Goal: Information Seeking & Learning: Learn about a topic

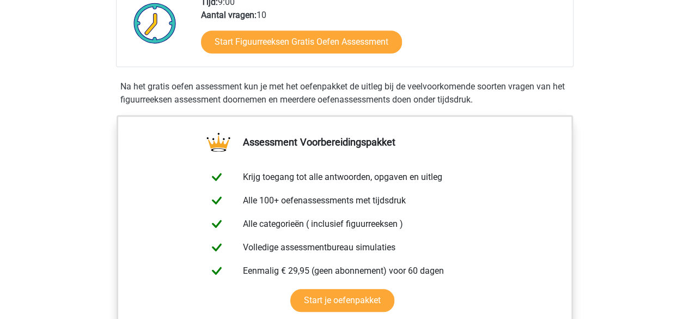
scroll to position [213, 0]
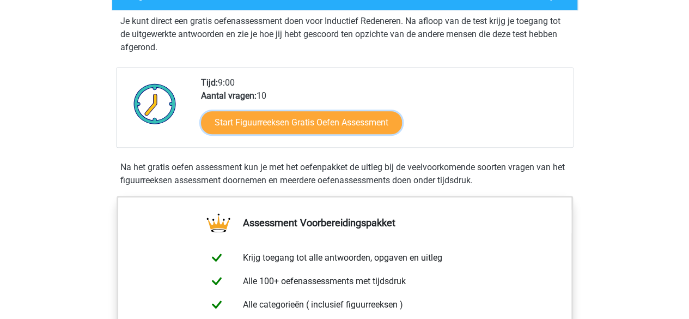
click at [268, 129] on link "Start Figuurreeksen Gratis Oefen Assessment" at bounding box center [301, 122] width 201 height 23
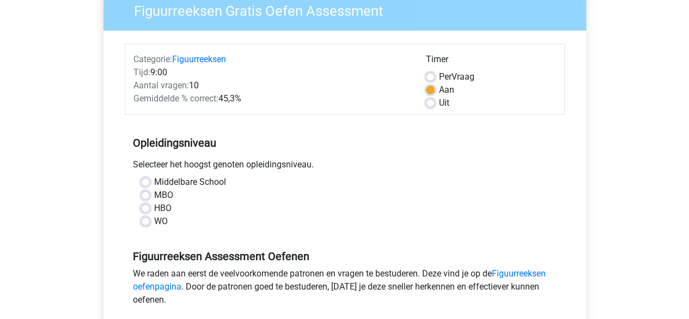
scroll to position [101, 0]
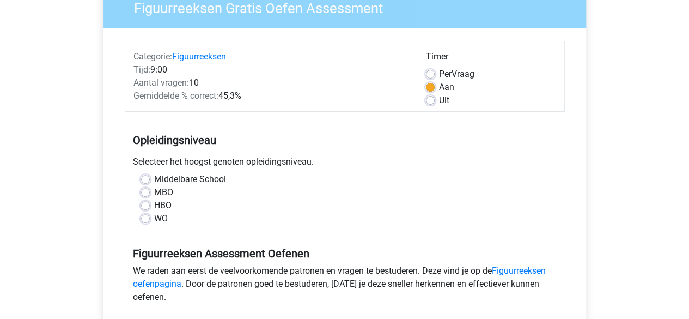
click at [154, 219] on label "WO" at bounding box center [161, 218] width 14 height 13
click at [145, 219] on input "WO" at bounding box center [145, 217] width 9 height 11
radio input "true"
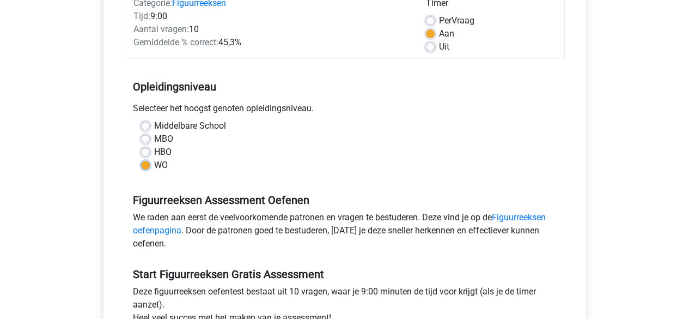
scroll to position [155, 0]
click at [154, 127] on label "Middelbare School" at bounding box center [190, 125] width 72 height 13
click at [145, 127] on input "Middelbare School" at bounding box center [145, 124] width 9 height 11
radio input "true"
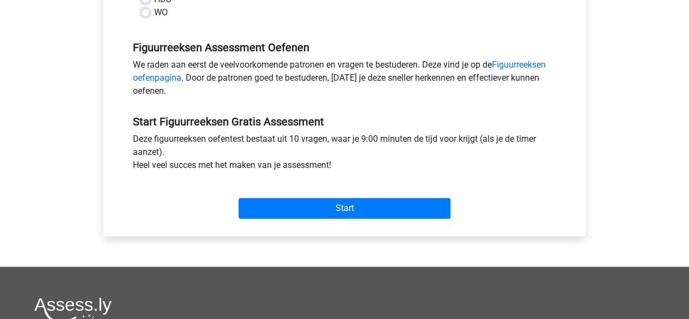
scroll to position [311, 0]
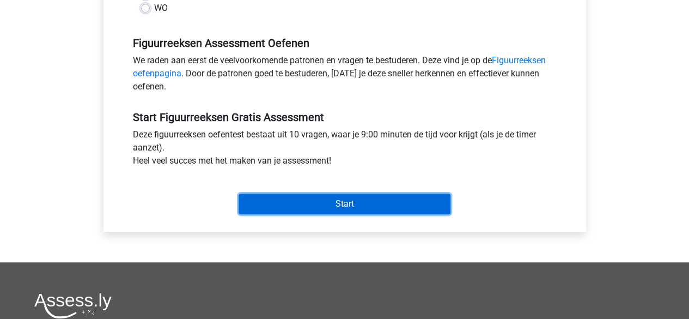
click at [265, 203] on input "Start" at bounding box center [345, 203] width 212 height 21
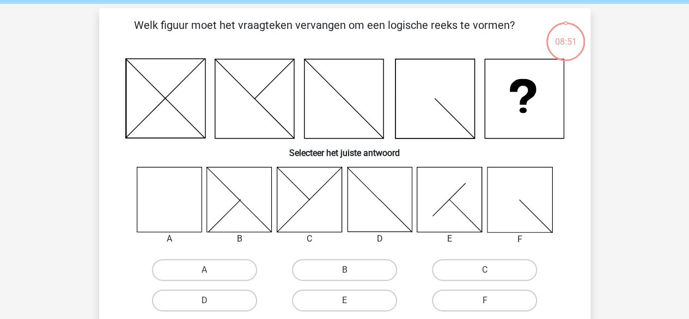
scroll to position [104, 0]
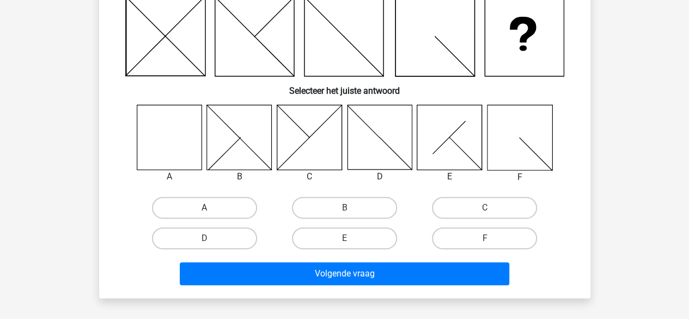
click at [200, 201] on label "A" at bounding box center [204, 208] width 105 height 22
click at [204, 207] on input "A" at bounding box center [207, 210] width 7 height 7
radio input "true"
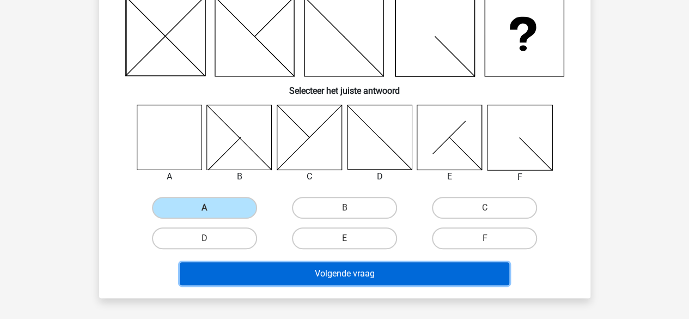
click at [241, 273] on button "Volgende vraag" at bounding box center [344, 273] width 329 height 23
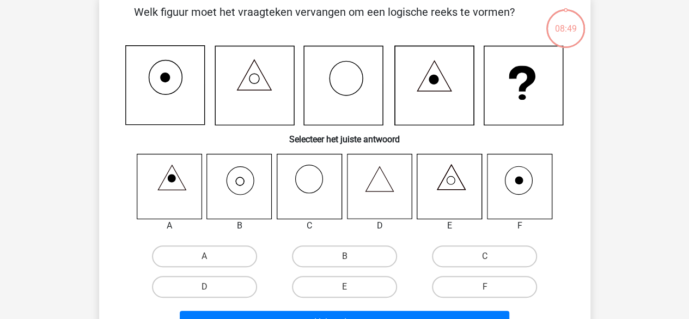
scroll to position [50, 0]
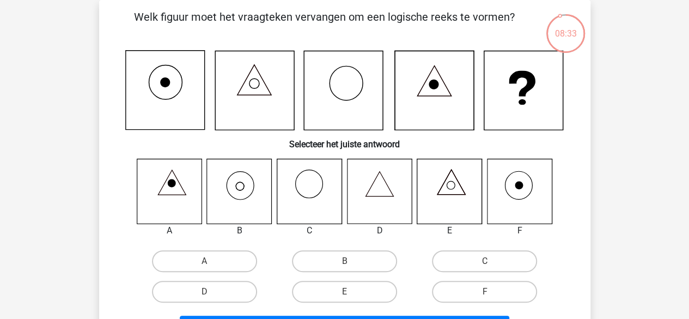
drag, startPoint x: 341, startPoint y: 129, endPoint x: 346, endPoint y: 128, distance: 5.6
click at [346, 128] on icon at bounding box center [343, 90] width 79 height 79
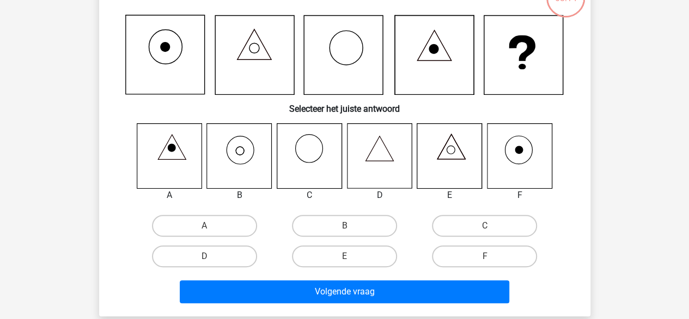
scroll to position [86, 0]
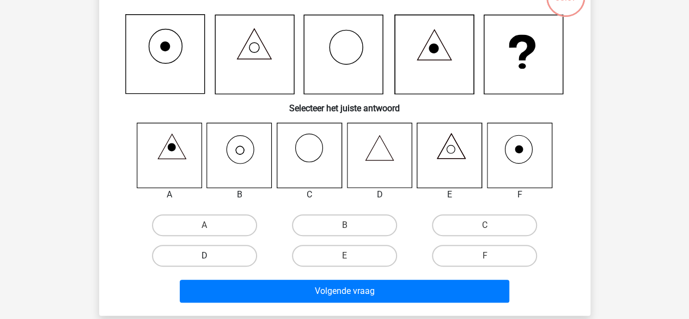
click at [252, 253] on label "D" at bounding box center [204, 256] width 105 height 22
click at [211, 255] on input "D" at bounding box center [207, 258] width 7 height 7
radio input "true"
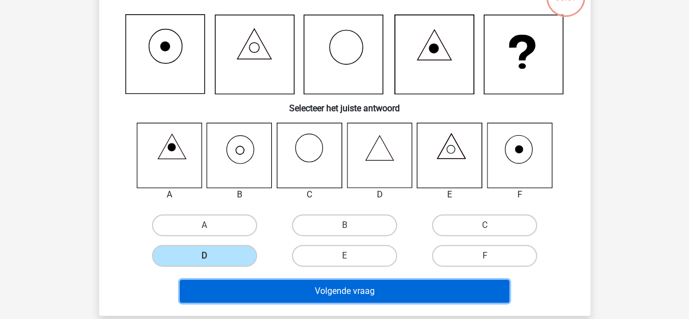
click at [248, 298] on button "Volgende vraag" at bounding box center [344, 290] width 329 height 23
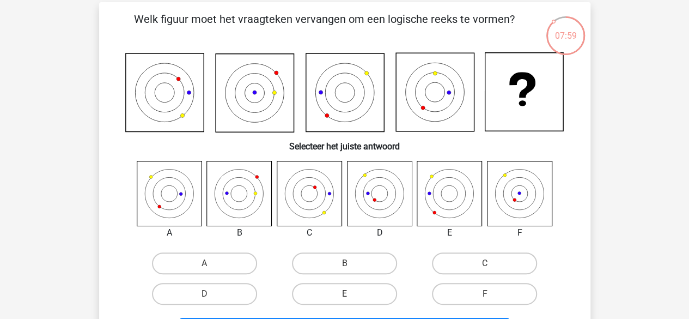
scroll to position [48, 0]
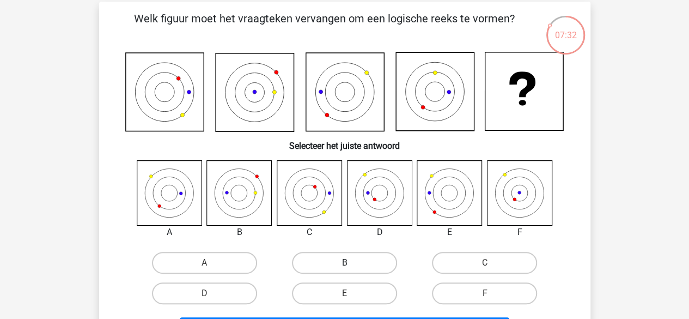
click at [323, 267] on label "B" at bounding box center [344, 263] width 105 height 22
click at [344, 267] on input "B" at bounding box center [347, 265] width 7 height 7
radio input "true"
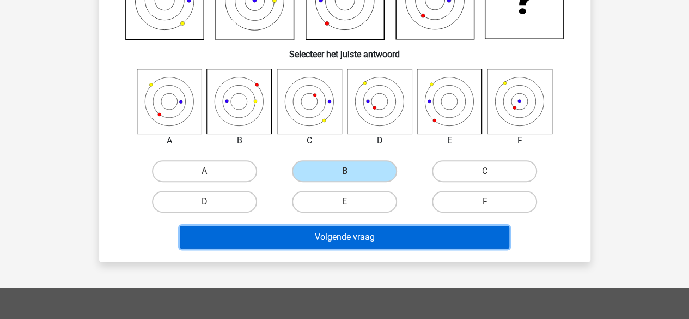
click at [301, 236] on button "Volgende vraag" at bounding box center [344, 236] width 329 height 23
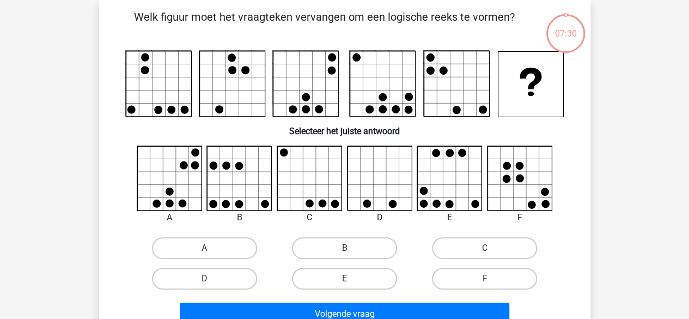
scroll to position [50, 0]
click at [330, 206] on icon at bounding box center [309, 178] width 65 height 65
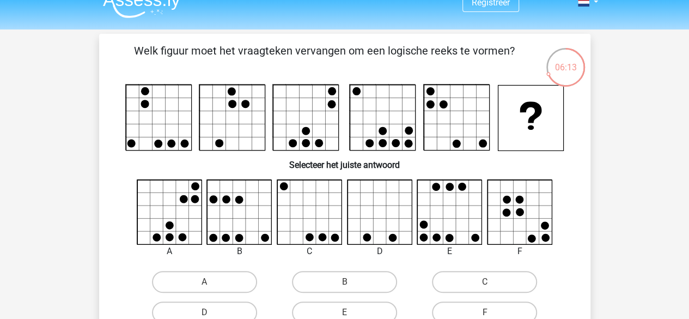
scroll to position [18, 0]
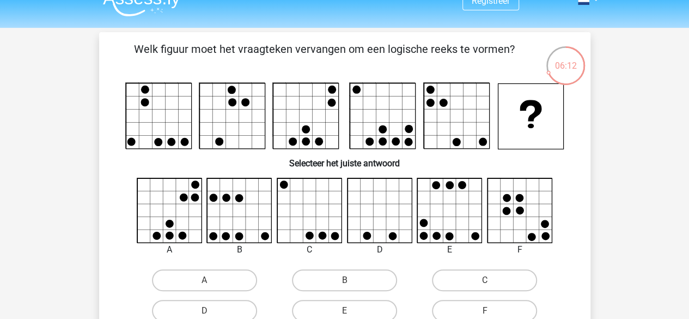
click at [564, 64] on div "06:12" at bounding box center [565, 58] width 41 height 27
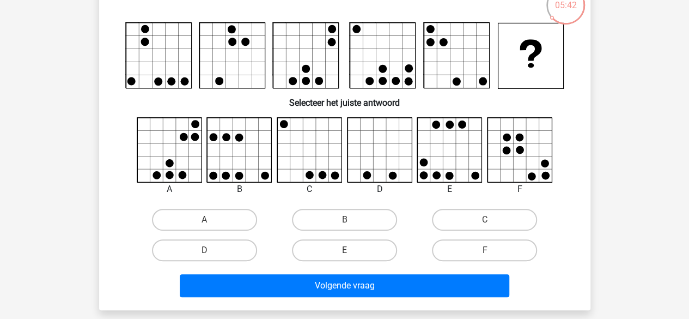
scroll to position [90, 0]
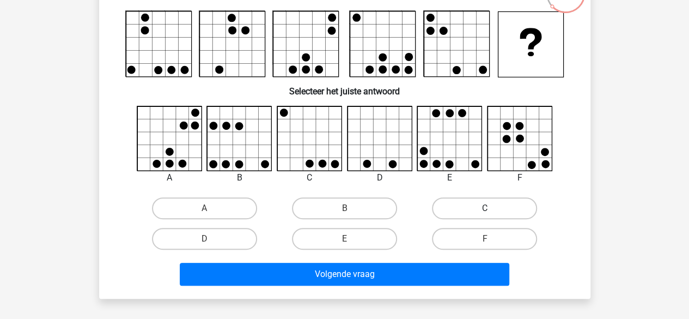
click at [490, 207] on label "C" at bounding box center [484, 208] width 105 height 22
click at [490, 208] on input "C" at bounding box center [488, 211] width 7 height 7
radio input "true"
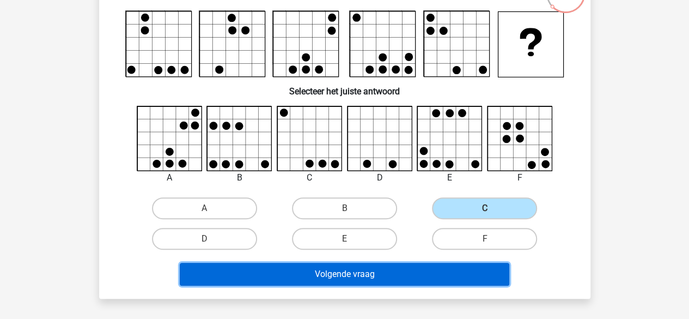
click at [377, 279] on button "Volgende vraag" at bounding box center [344, 273] width 329 height 23
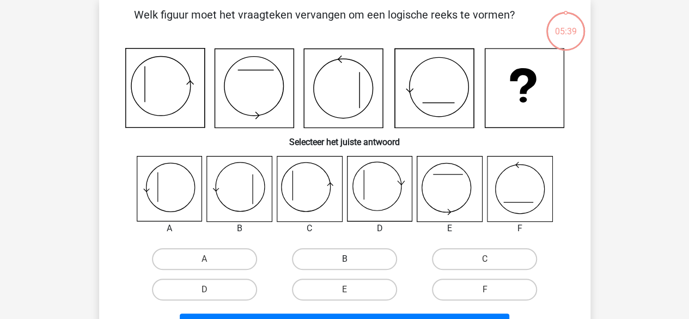
scroll to position [50, 0]
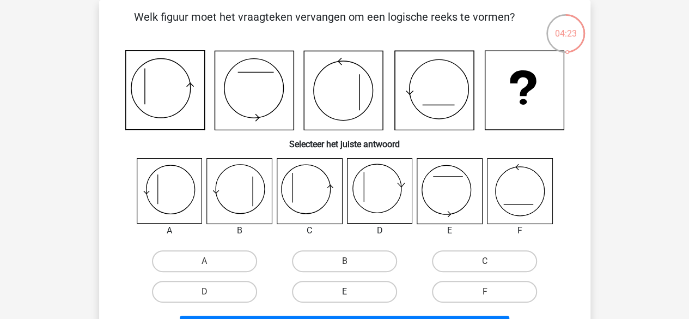
click at [354, 291] on label "E" at bounding box center [344, 291] width 105 height 22
click at [351, 291] on input "E" at bounding box center [347, 294] width 7 height 7
radio input "true"
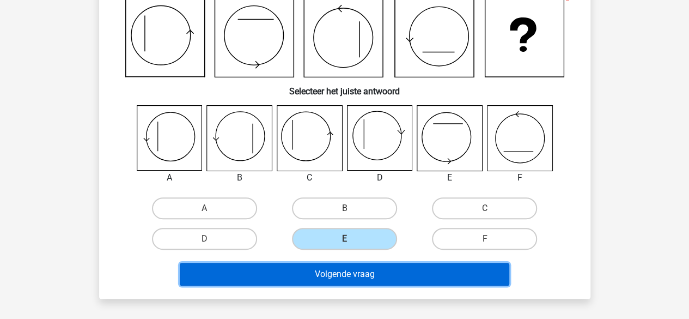
click at [383, 270] on button "Volgende vraag" at bounding box center [344, 273] width 329 height 23
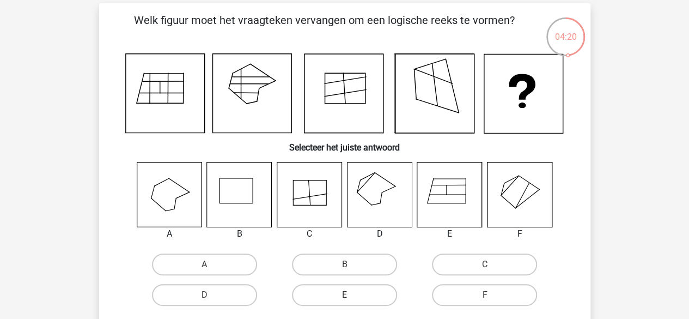
scroll to position [46, 0]
click at [454, 293] on label "F" at bounding box center [484, 295] width 105 height 22
click at [485, 295] on input "F" at bounding box center [488, 298] width 7 height 7
radio input "true"
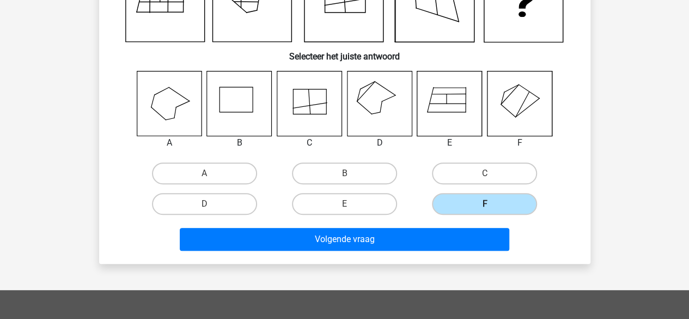
scroll to position [138, 0]
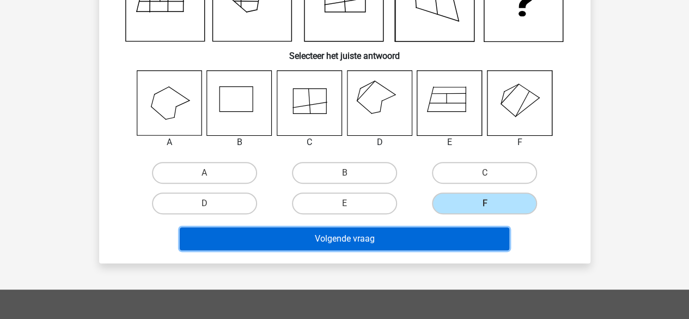
click at [398, 238] on button "Volgende vraag" at bounding box center [344, 238] width 329 height 23
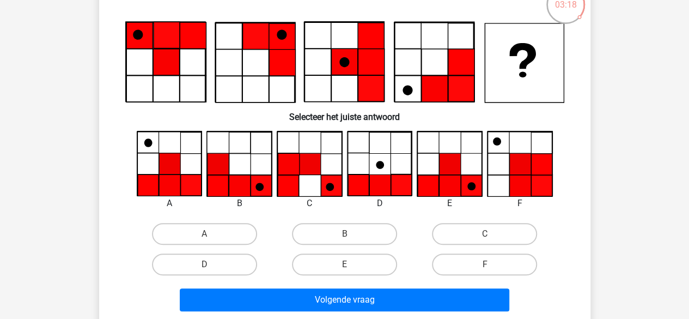
scroll to position [81, 0]
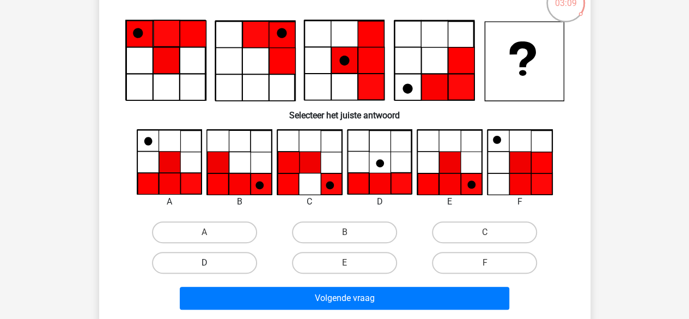
click at [248, 262] on label "D" at bounding box center [204, 263] width 105 height 22
click at [211, 262] on input "D" at bounding box center [207, 265] width 7 height 7
radio input "true"
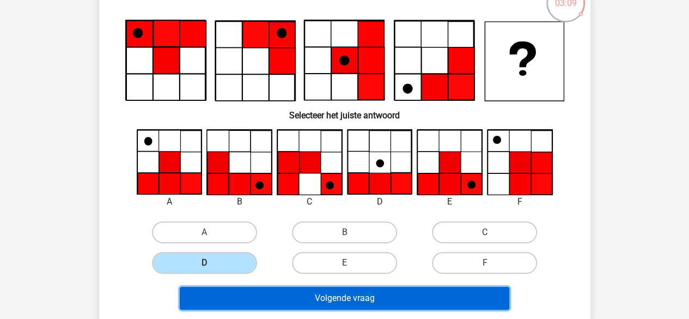
click at [294, 298] on button "Volgende vraag" at bounding box center [344, 297] width 329 height 23
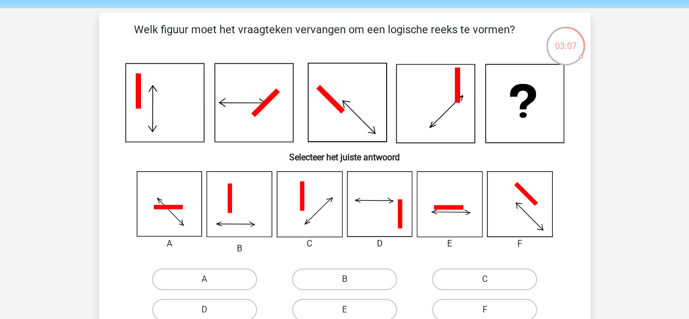
scroll to position [34, 0]
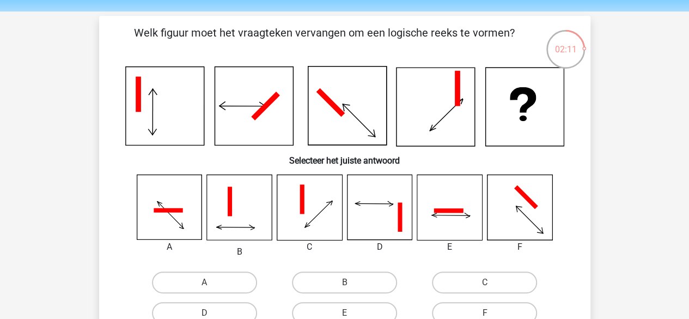
click at [144, 221] on icon at bounding box center [169, 207] width 65 height 65
click at [214, 288] on label "A" at bounding box center [204, 282] width 105 height 22
click at [211, 288] on input "A" at bounding box center [207, 285] width 7 height 7
radio input "true"
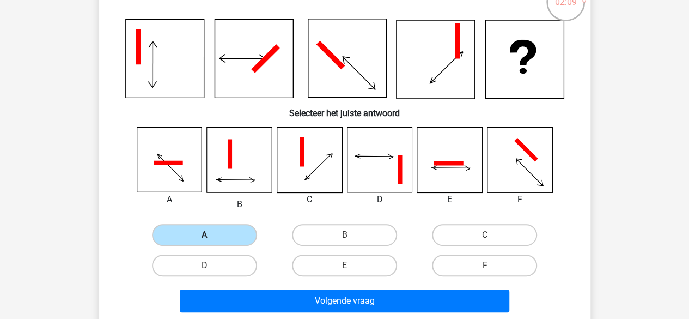
scroll to position [87, 0]
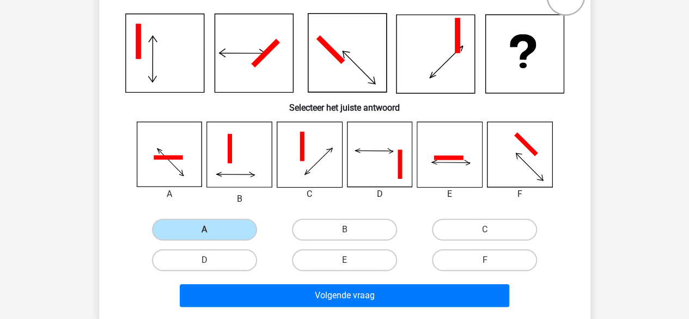
click at [223, 283] on div "Volgende vraag" at bounding box center [345, 293] width 456 height 36
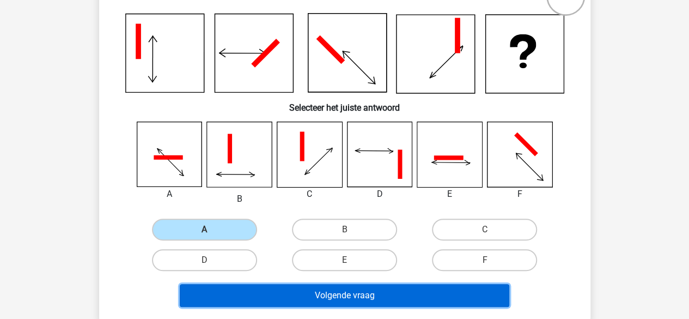
click at [220, 292] on button "Volgende vraag" at bounding box center [344, 295] width 329 height 23
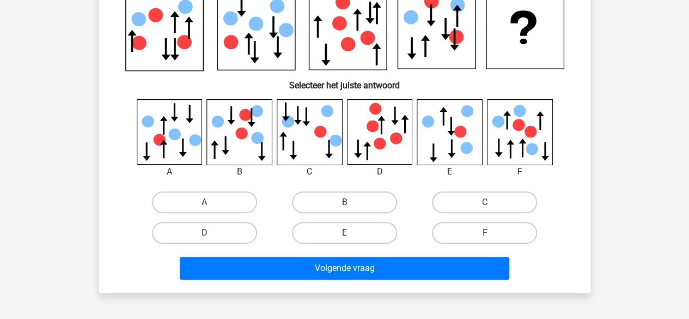
scroll to position [113, 0]
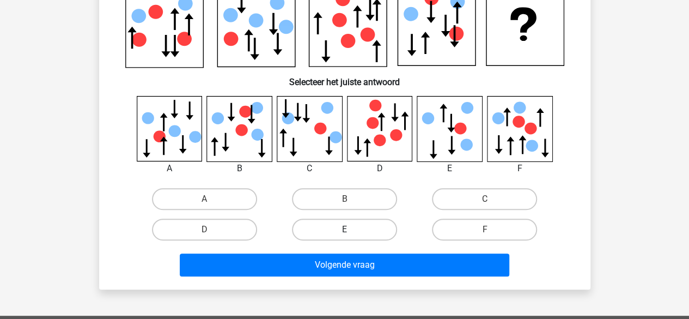
click at [365, 230] on label "E" at bounding box center [344, 229] width 105 height 22
click at [351, 230] on input "E" at bounding box center [347, 232] width 7 height 7
radio input "true"
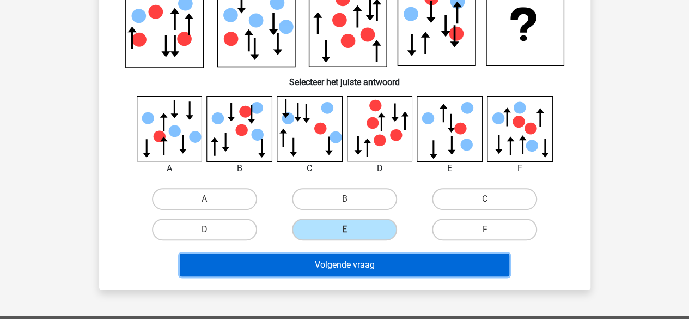
click at [354, 267] on button "Volgende vraag" at bounding box center [344, 264] width 329 height 23
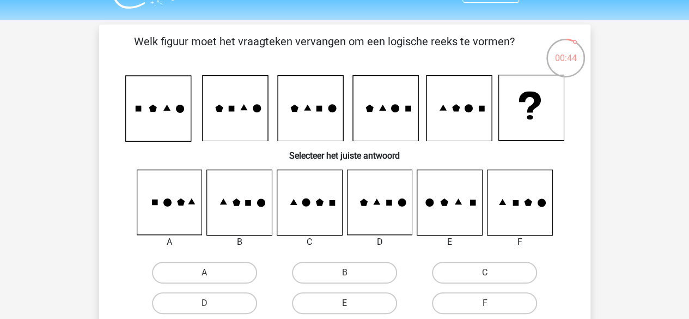
scroll to position [27, 0]
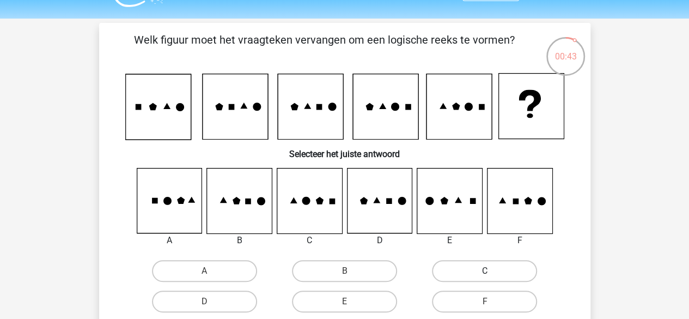
drag, startPoint x: 234, startPoint y: 305, endPoint x: 450, endPoint y: 279, distance: 217.7
click at [450, 279] on div "A B C D" at bounding box center [345, 285] width 420 height 61
click at [447, 266] on label "C" at bounding box center [484, 271] width 105 height 22
click at [485, 271] on input "C" at bounding box center [488, 274] width 7 height 7
radio input "true"
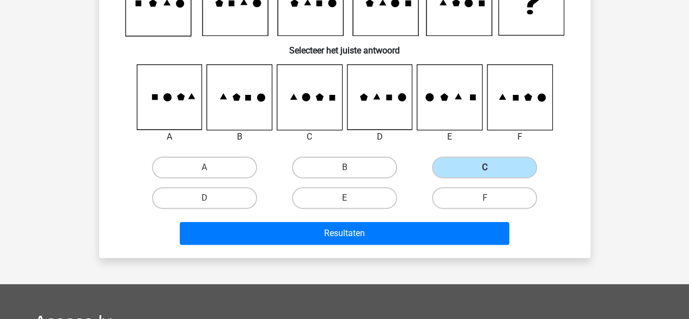
scroll to position [143, 0]
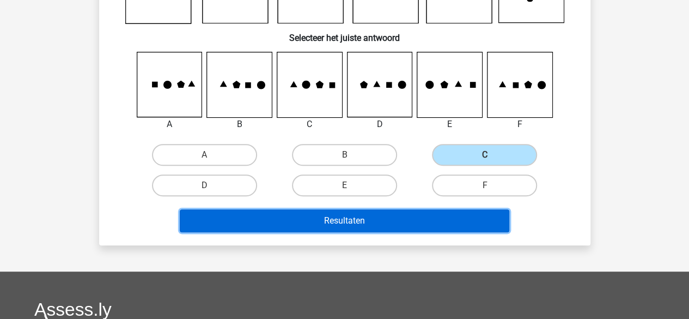
click at [392, 215] on button "Resultaten" at bounding box center [344, 220] width 329 height 23
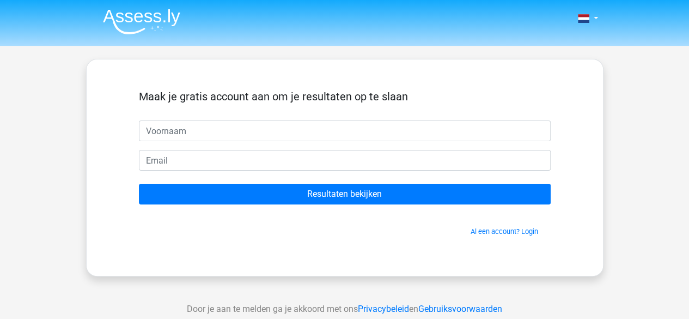
scroll to position [36, 0]
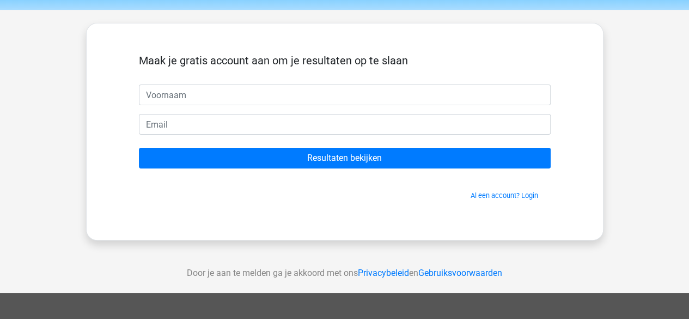
click at [354, 95] on input "text" at bounding box center [345, 94] width 412 height 21
type input "Salma"
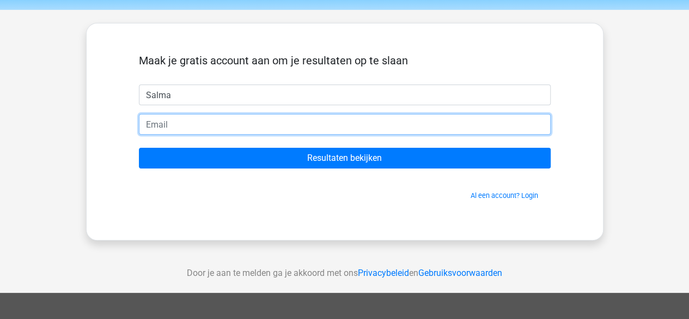
click at [243, 125] on input "email" at bounding box center [345, 124] width 412 height 21
type input "salma.bouhbouh6@gmail.com"
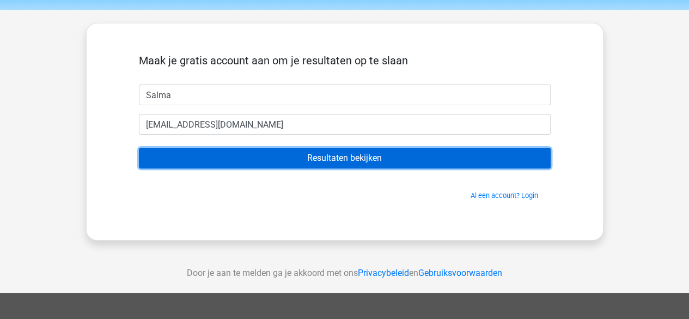
click at [247, 157] on input "Resultaten bekijken" at bounding box center [345, 158] width 412 height 21
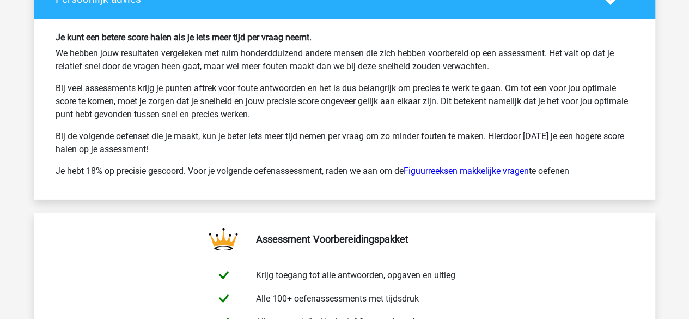
scroll to position [1659, 0]
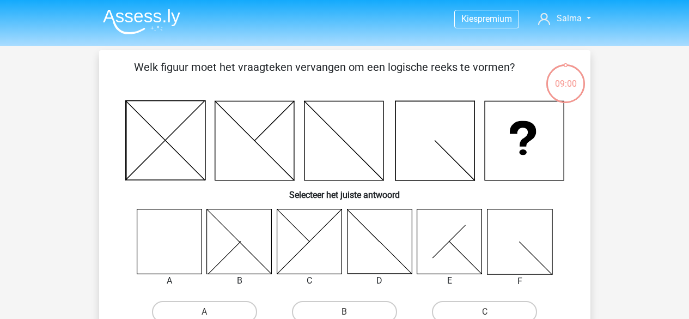
scroll to position [143, 0]
